Goal: Task Accomplishment & Management: Complete application form

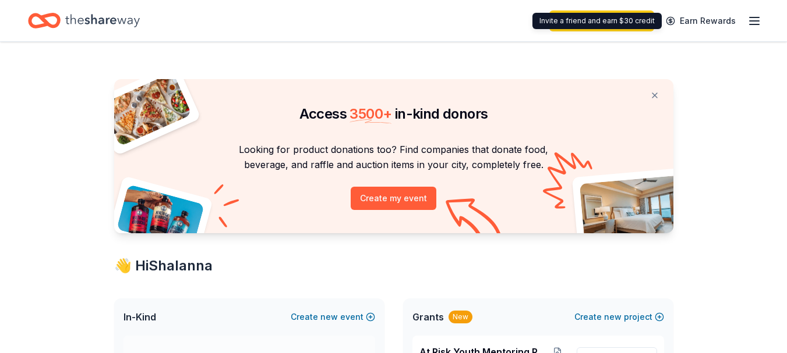
click at [754, 27] on icon "button" at bounding box center [754, 21] width 14 height 14
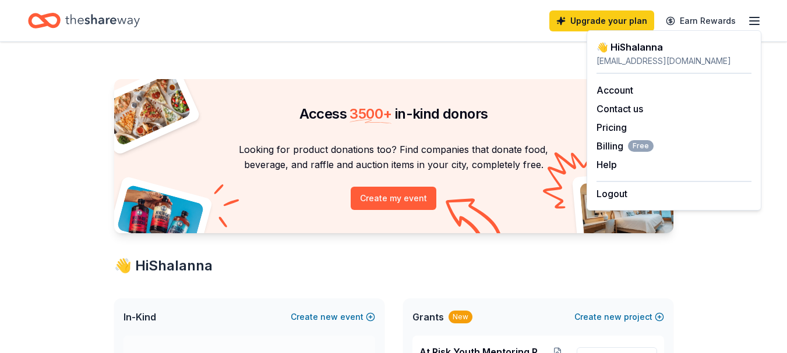
click at [652, 61] on div "[EMAIL_ADDRESS][DOMAIN_NAME]" at bounding box center [673, 61] width 155 height 14
click at [631, 140] on span "Free" at bounding box center [641, 146] width 26 height 12
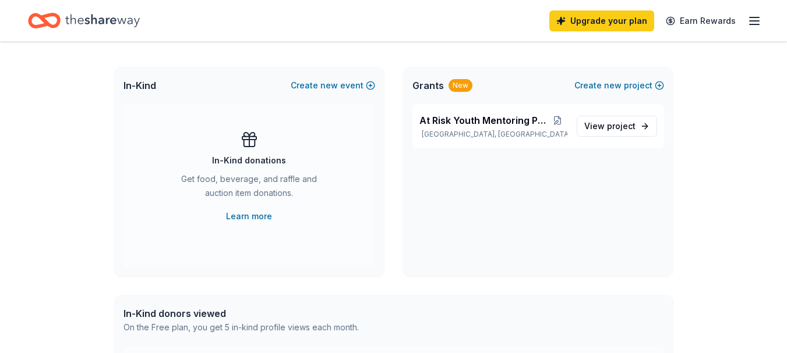
scroll to position [233, 0]
click at [607, 126] on span "project" at bounding box center [621, 125] width 29 height 10
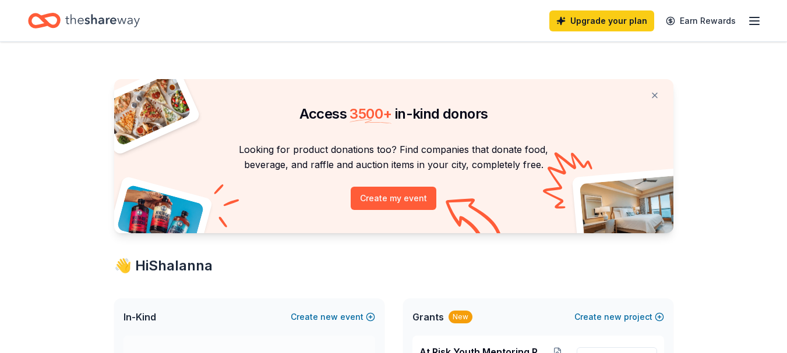
scroll to position [233, 0]
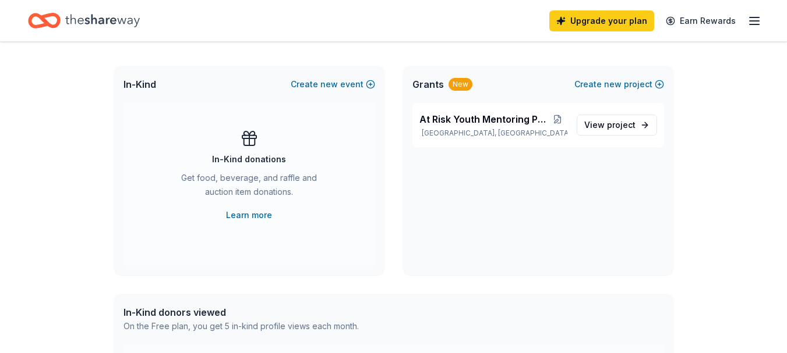
click at [743, 20] on div "Upgrade your plan Earn Rewards" at bounding box center [655, 20] width 212 height 27
click at [763, 19] on div "Upgrade your plan Earn Rewards" at bounding box center [393, 20] width 787 height 41
click at [754, 22] on icon "button" at bounding box center [754, 21] width 14 height 14
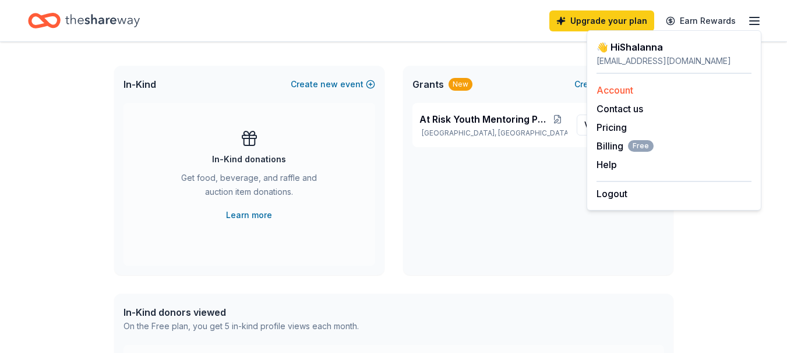
click at [625, 94] on link "Account" at bounding box center [614, 90] width 37 height 12
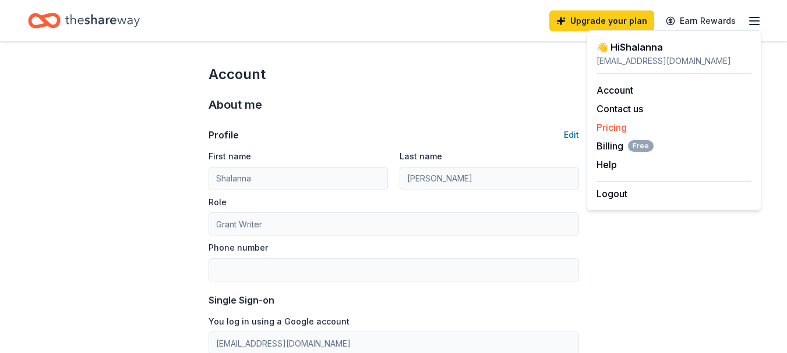
click at [625, 125] on link "Pricing" at bounding box center [611, 128] width 30 height 12
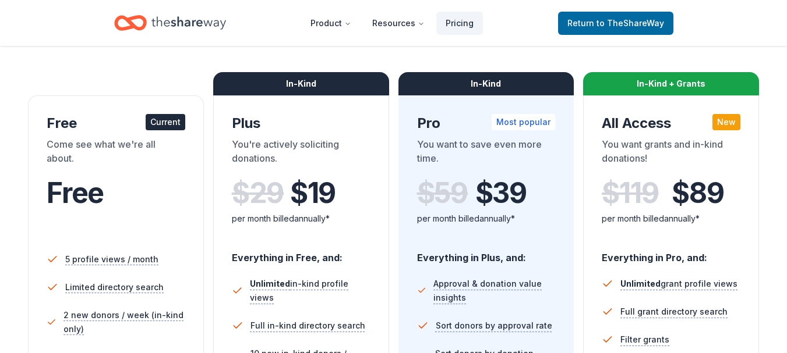
scroll to position [175, 0]
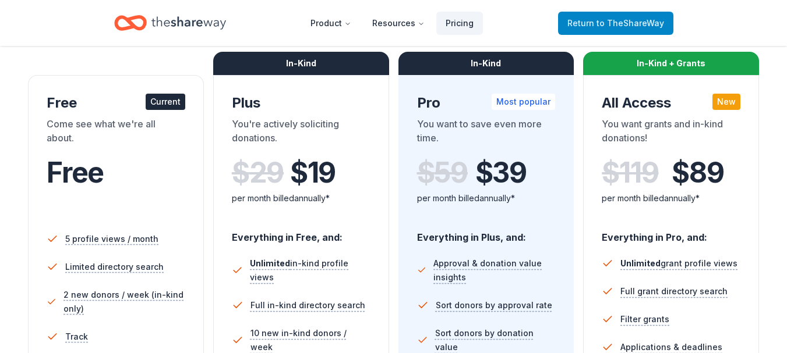
click at [573, 16] on span "Return to TheShareWay" at bounding box center [615, 23] width 97 height 14
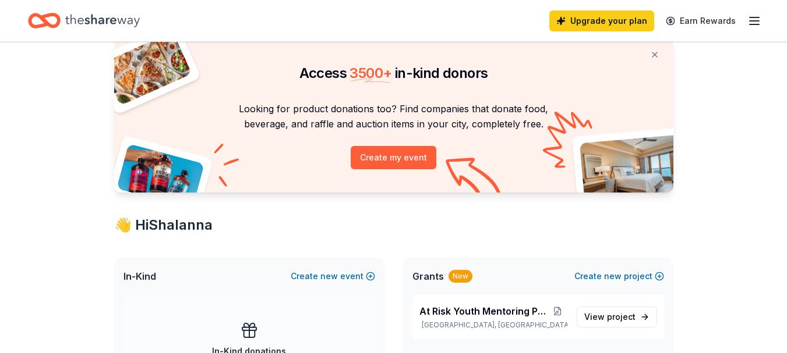
scroll to position [116, 0]
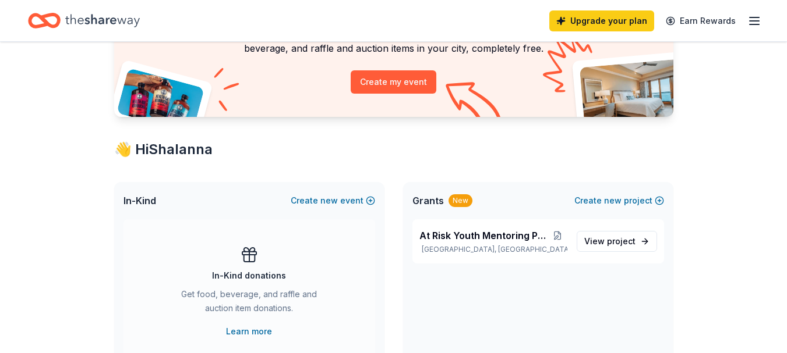
click at [455, 198] on div "New" at bounding box center [460, 201] width 24 height 13
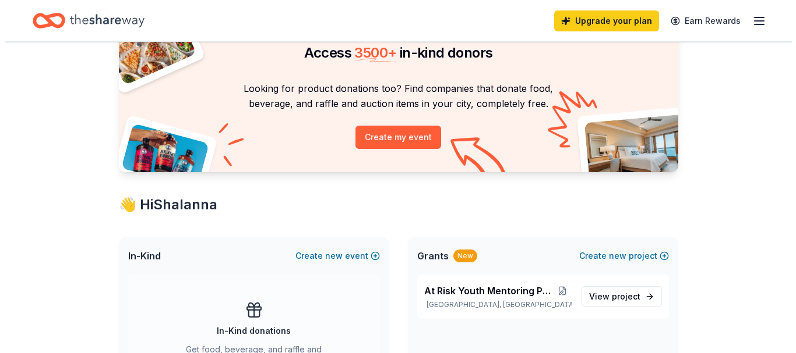
scroll to position [199, 0]
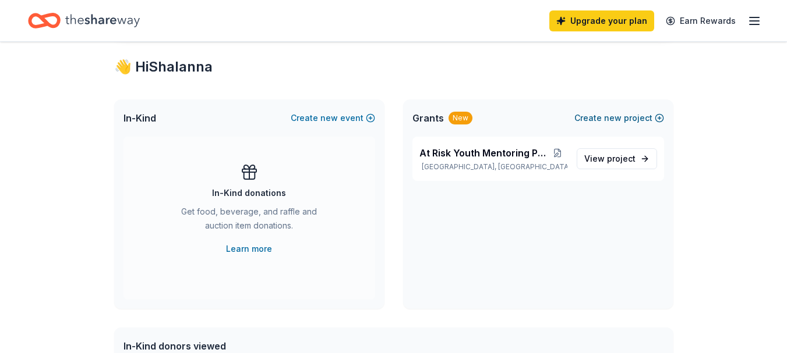
click at [617, 115] on span "new" at bounding box center [612, 118] width 17 height 14
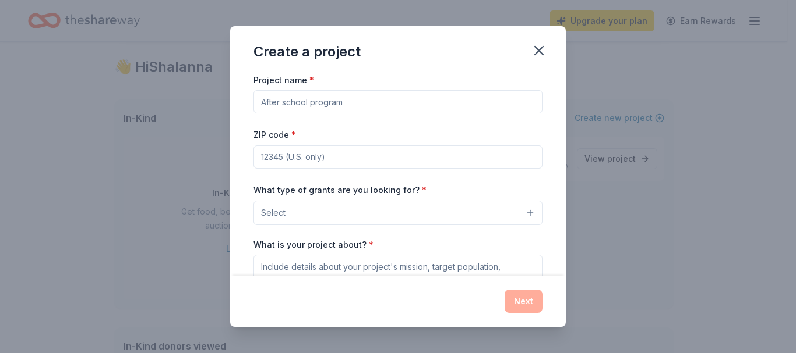
click at [347, 104] on input "Project name *" at bounding box center [397, 101] width 289 height 23
paste input "Memphis Welding School"
type input "Memphis Welding School"
click at [286, 158] on input "ZIP code *" at bounding box center [397, 157] width 289 height 23
paste input "38108"
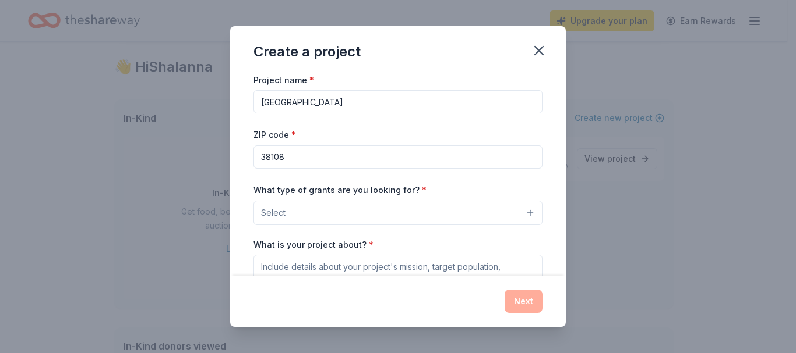
type input "38108"
click at [275, 214] on span "Select" at bounding box center [273, 213] width 24 height 14
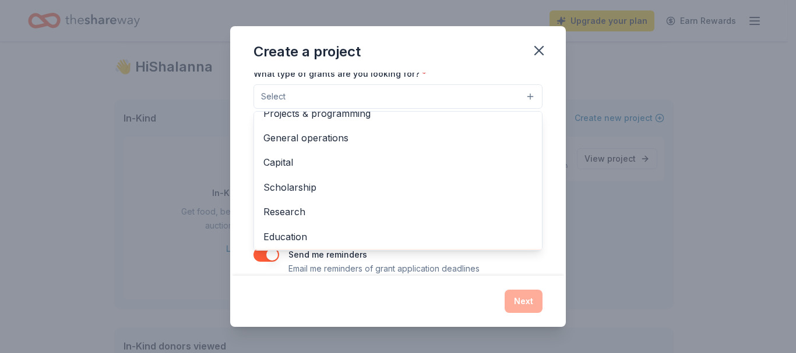
scroll to position [0, 0]
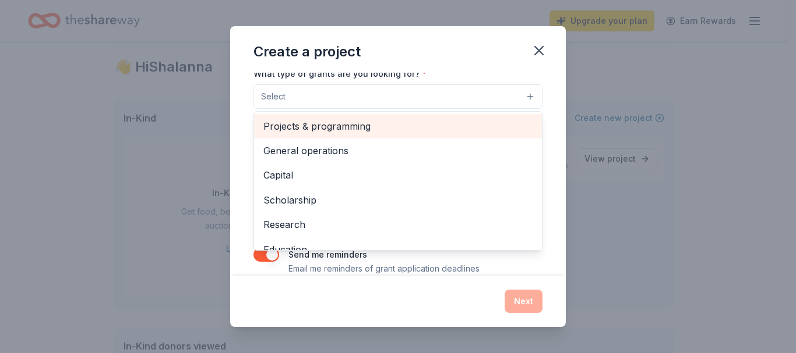
click at [343, 127] on span "Projects & programming" at bounding box center [397, 126] width 269 height 15
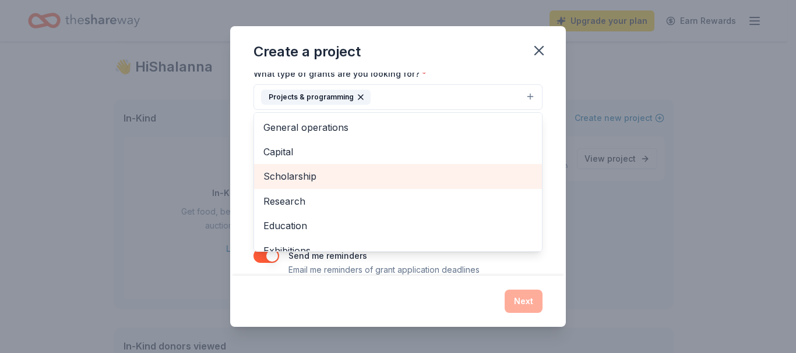
click at [371, 181] on span "Scholarship" at bounding box center [397, 176] width 269 height 15
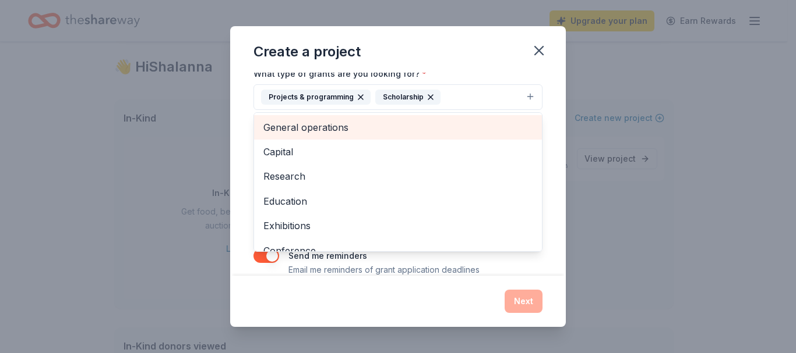
click at [358, 135] on span "General operations" at bounding box center [397, 127] width 269 height 15
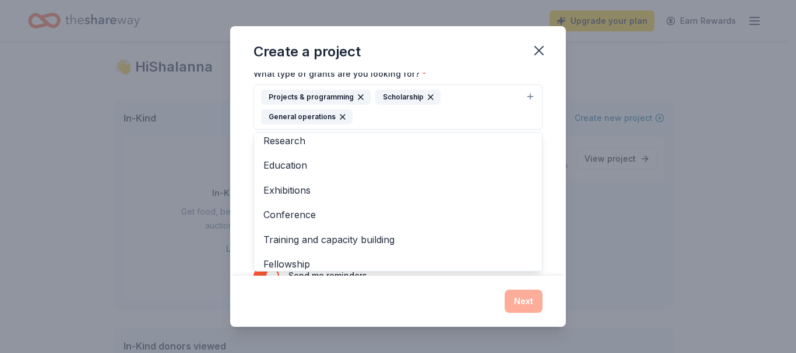
scroll to position [58, 0]
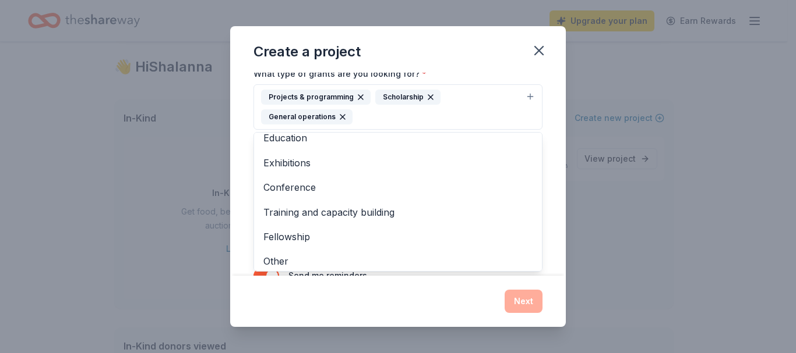
click at [547, 247] on div "Project name * Memphis Welding School ZIP code * 38108 What type of grants are …" at bounding box center [397, 175] width 335 height 204
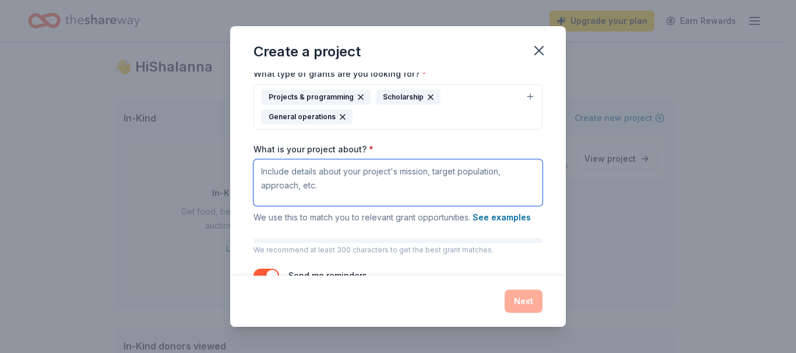
click at [332, 180] on textarea "What is your project about? *" at bounding box center [397, 183] width 289 height 47
click at [314, 174] on textarea "What is your project about? *" at bounding box center [397, 183] width 289 height 47
click at [327, 190] on textarea "What is your project about? *" at bounding box center [397, 183] width 289 height 47
paste textarea "Memphis Welding School is where you’ll learn what it takes to succeed and grow …"
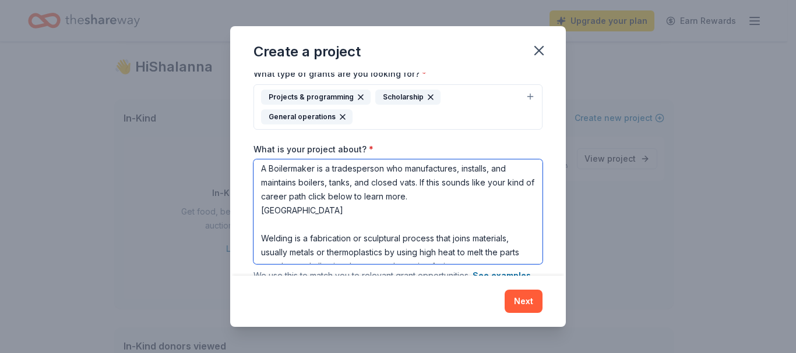
scroll to position [101, 0]
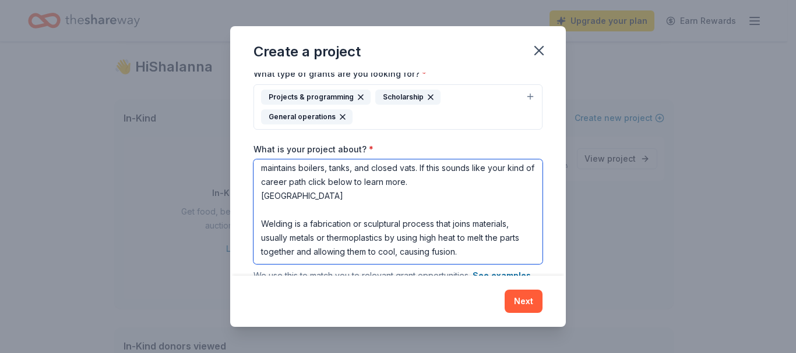
type textarea "Memphis Welding School is where you’ll learn what it takes to succeed and grow …"
click at [550, 204] on div "Project name * Memphis Welding School ZIP code * 38108 What type of grants are …" at bounding box center [397, 175] width 335 height 204
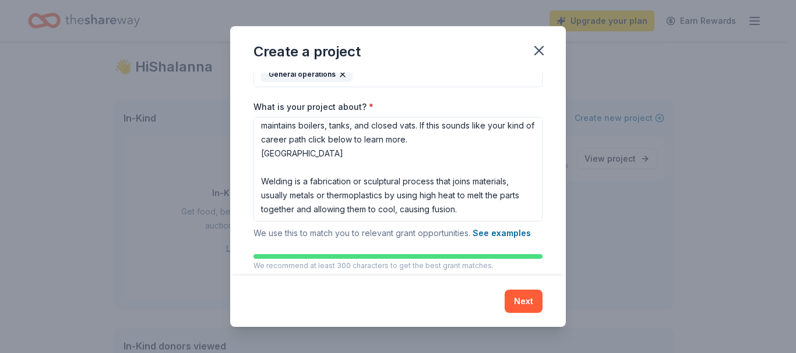
scroll to position [214, 0]
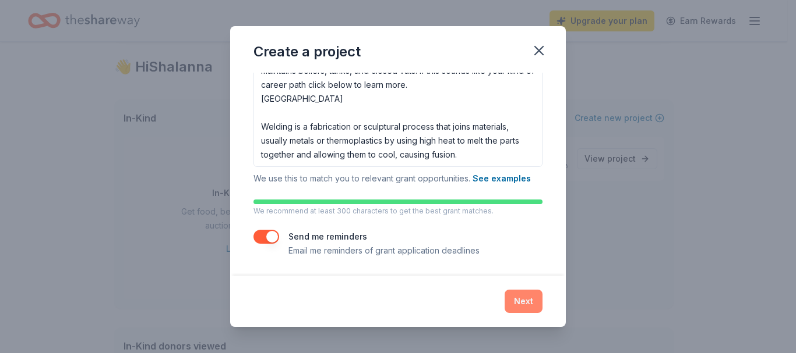
click at [526, 302] on button "Next" at bounding box center [523, 301] width 38 height 23
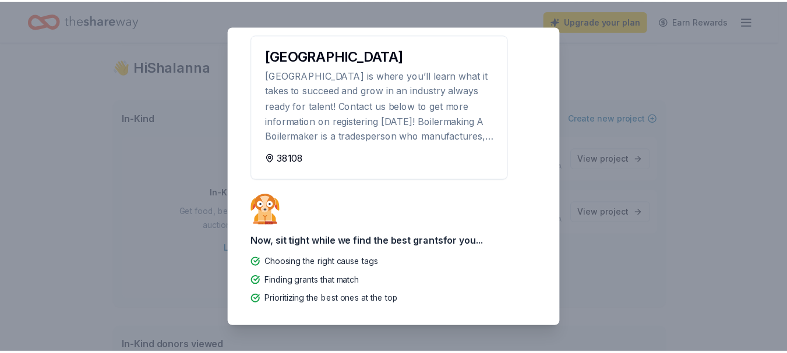
scroll to position [0, 0]
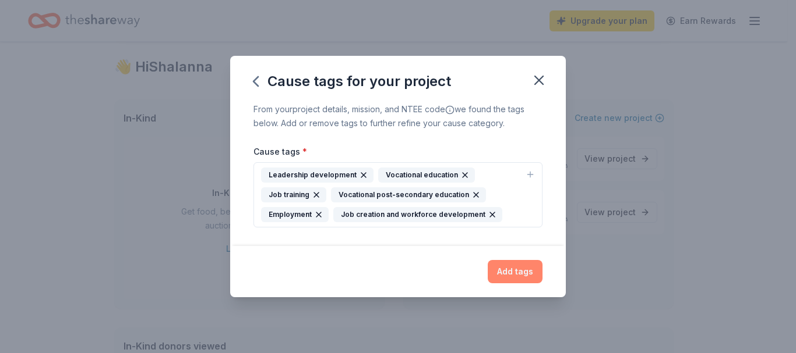
click at [521, 277] on button "Add tags" at bounding box center [514, 271] width 55 height 23
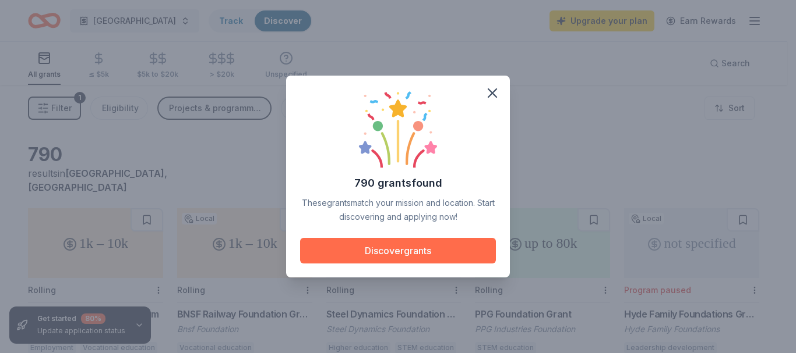
click at [450, 250] on button "Discover grants" at bounding box center [398, 251] width 196 height 26
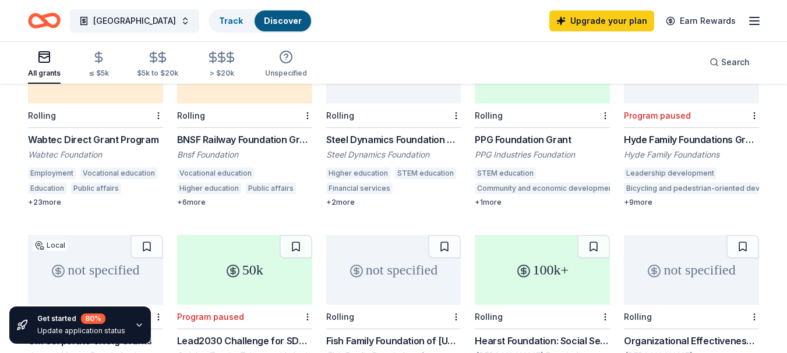
scroll to position [233, 0]
